Goal: Connect with others: Connect with others

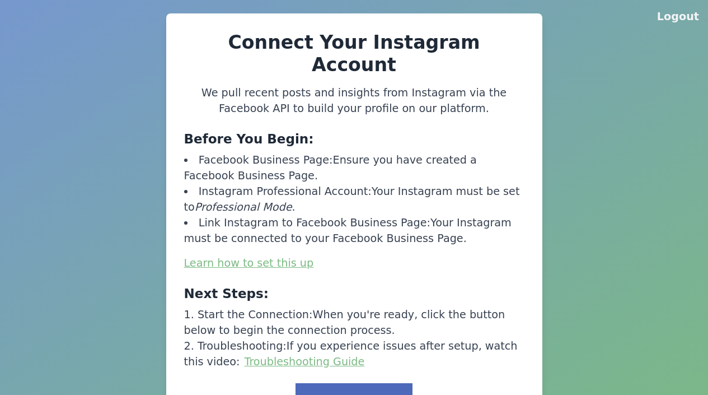
click at [358, 383] on button "Link to Facebook" at bounding box center [354, 400] width 116 height 35
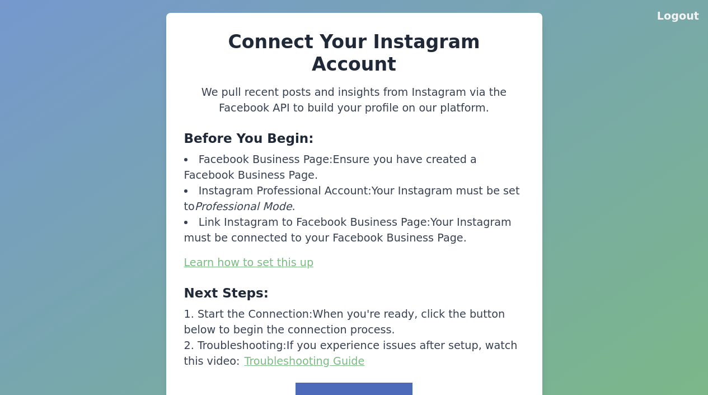
click at [358, 382] on button "Link to Facebook" at bounding box center [354, 399] width 116 height 35
